Goal: Task Accomplishment & Management: Complete application form

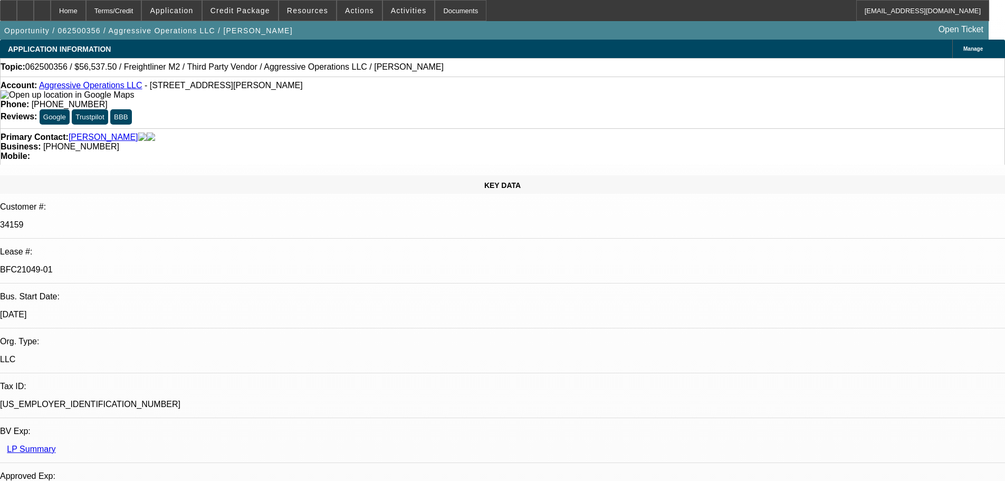
select select "0"
select select "2"
select select "0"
select select "6"
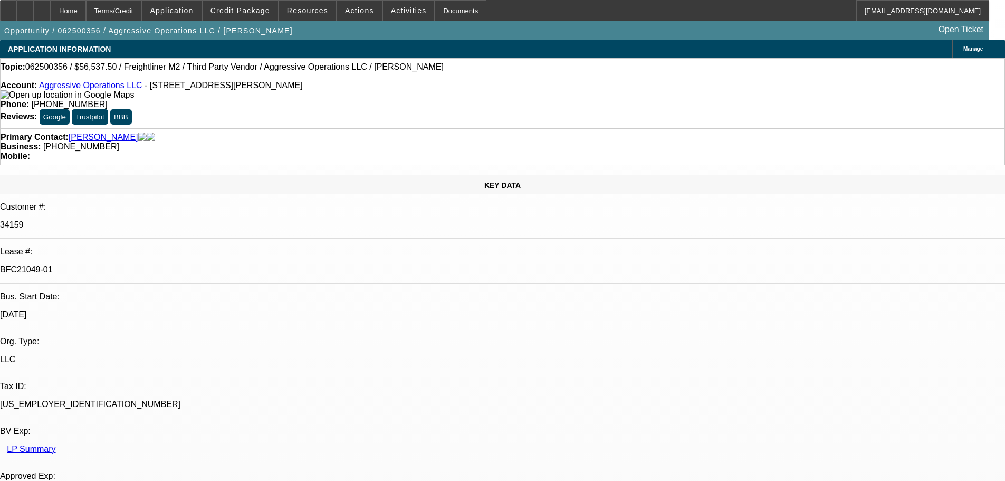
select select "0"
select select "2"
select select "0"
select select "6"
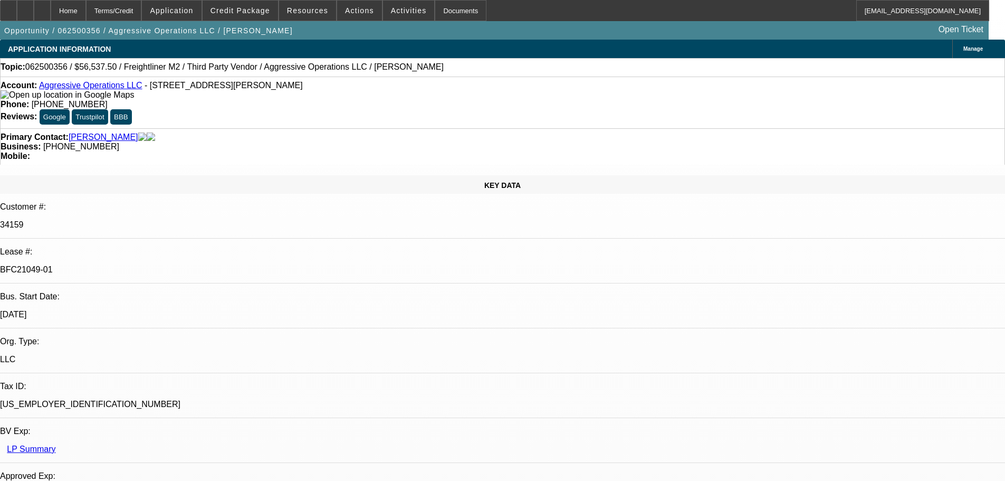
select select "0"
select select "2"
select select "0"
select select "6"
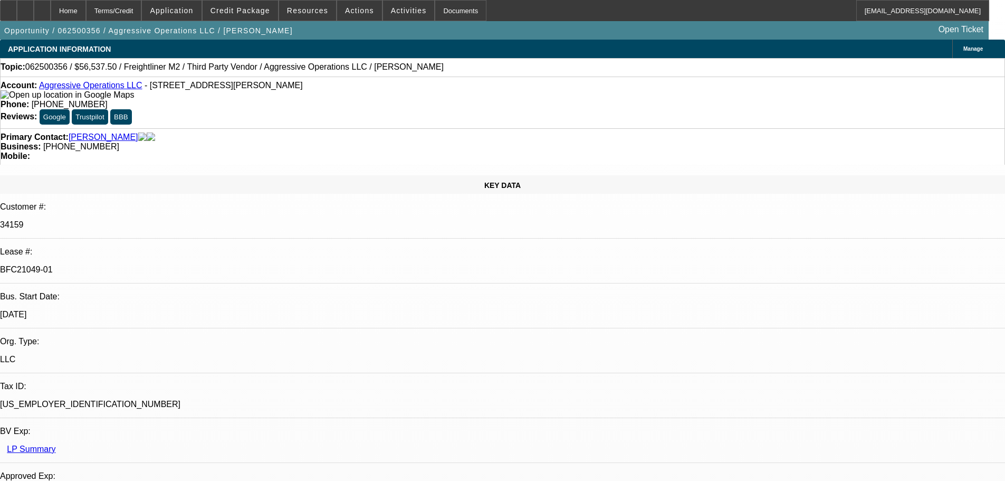
select select "0.15"
select select "2"
select select "0"
select select "6"
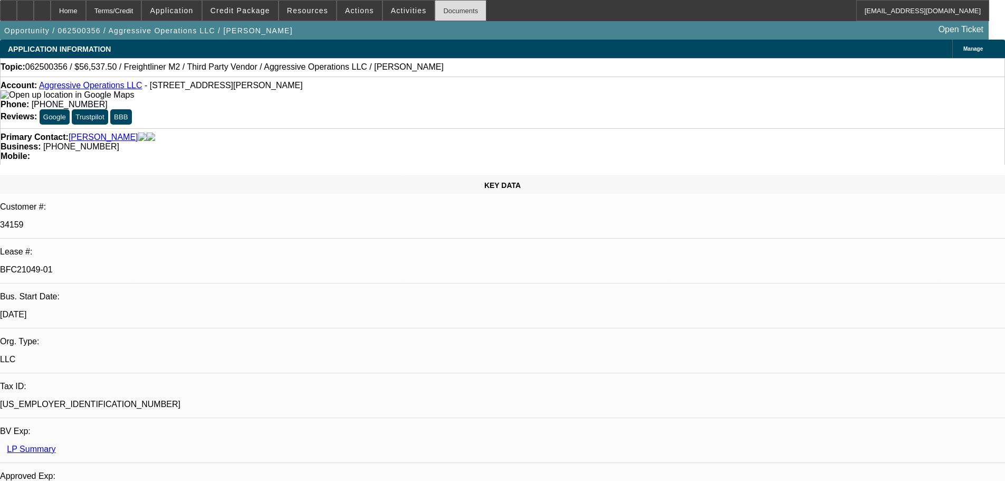
click at [463, 20] on div "Documents" at bounding box center [461, 10] width 52 height 21
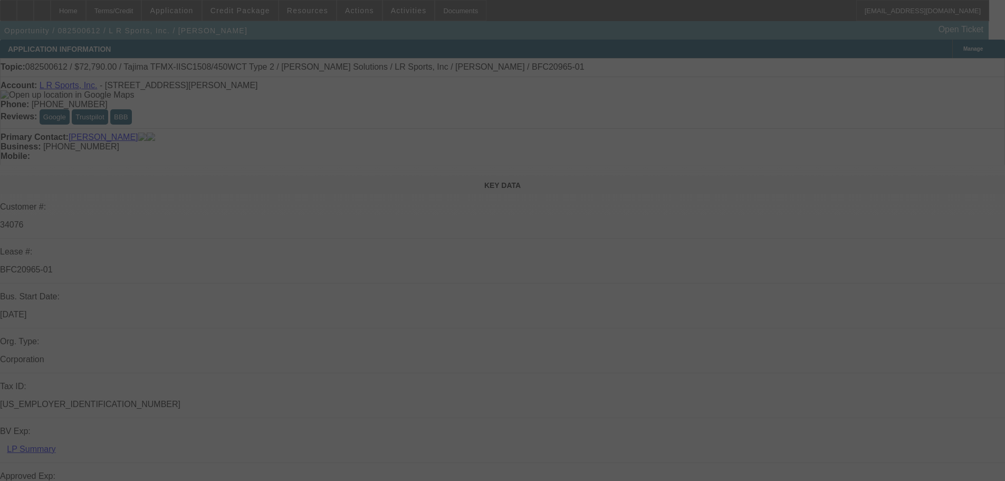
select select "0"
select select "2"
select select "0.1"
select select "4"
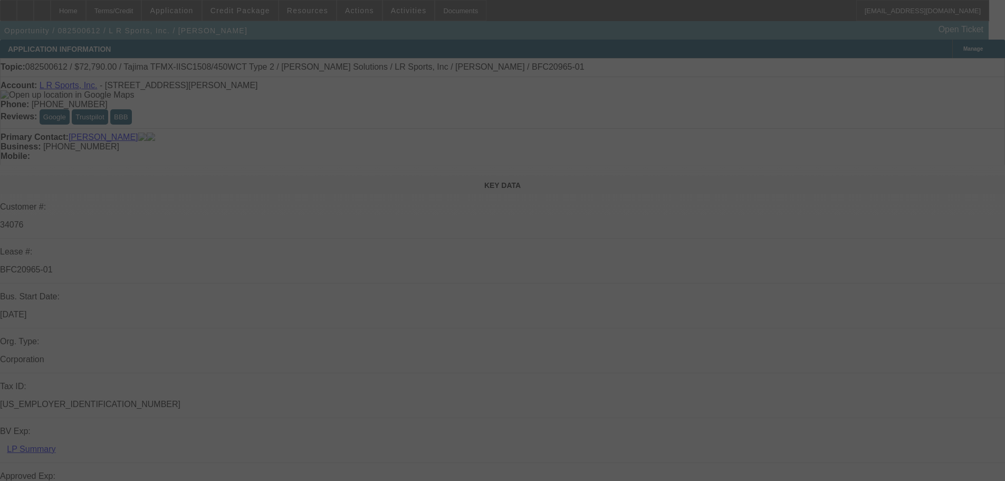
select select "0"
select select "2"
select select "0"
select select "6"
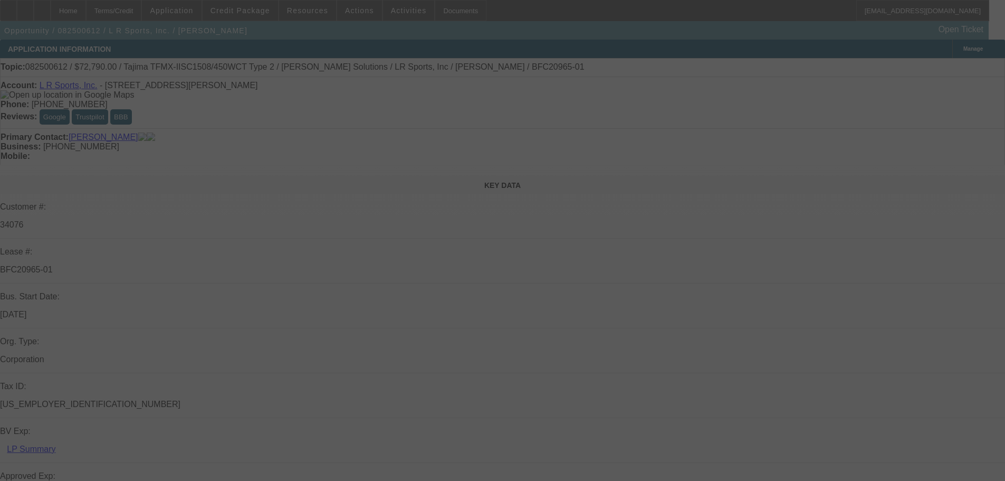
select select "0"
select select "2"
select select "0.1"
select select "4"
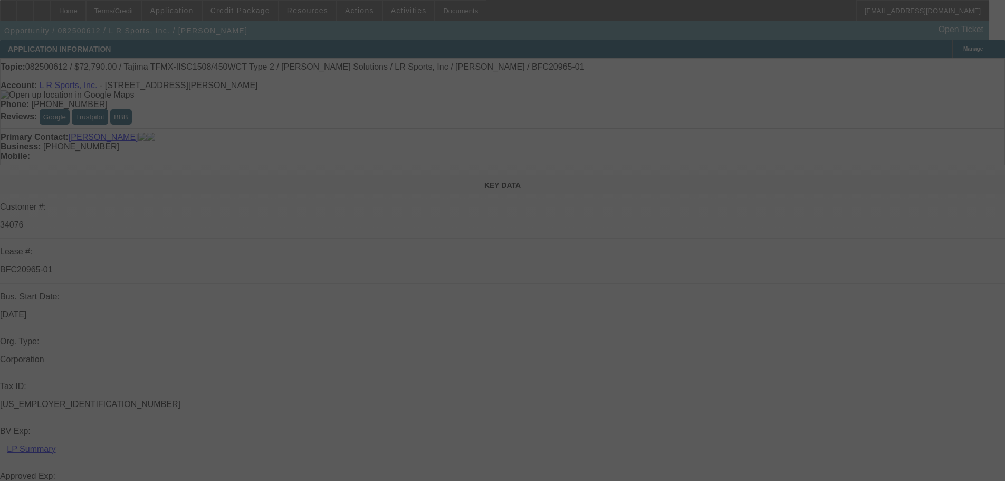
select select "0"
select select "2"
select select "0"
select select "6"
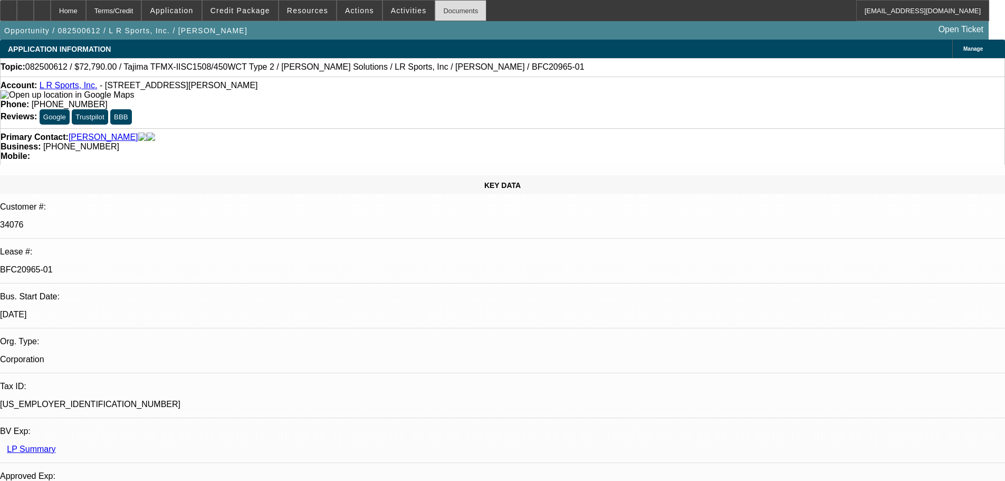
drag, startPoint x: 451, startPoint y: 5, endPoint x: 424, endPoint y: 1, distance: 27.9
click at [452, 5] on div "Documents" at bounding box center [461, 10] width 52 height 21
